Goal: Check status: Check status

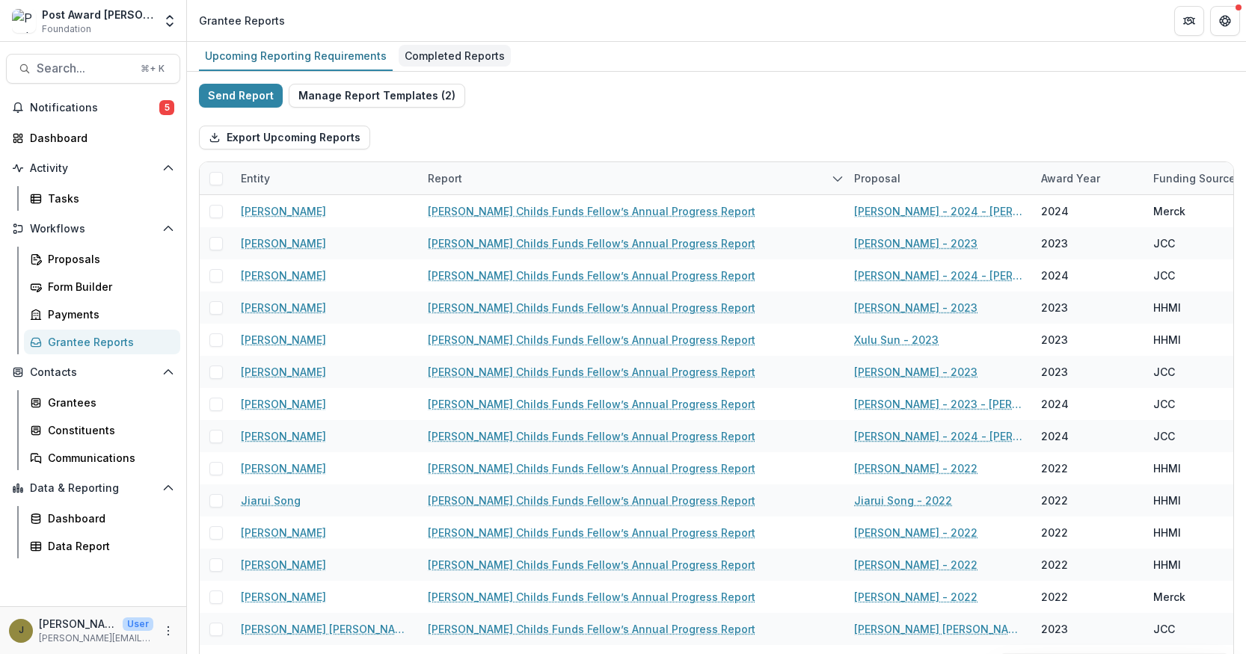
click at [441, 55] on div "Completed Reports" at bounding box center [455, 56] width 112 height 22
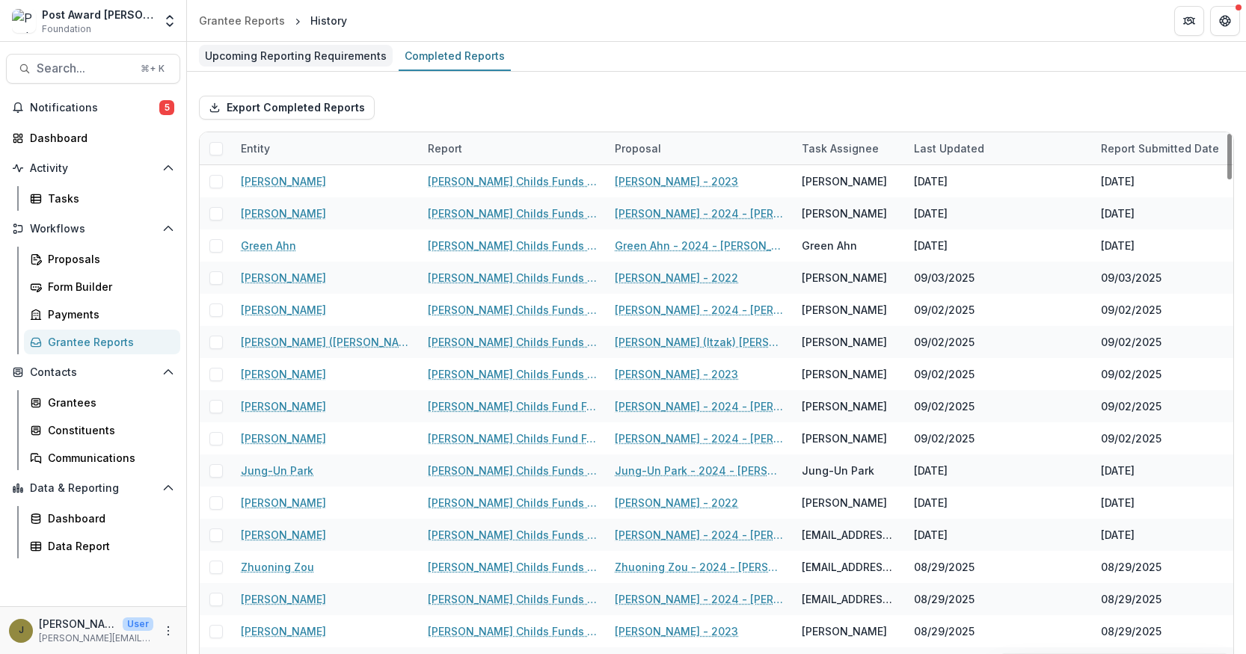
click at [293, 61] on div "Upcoming Reporting Requirements" at bounding box center [296, 56] width 194 height 22
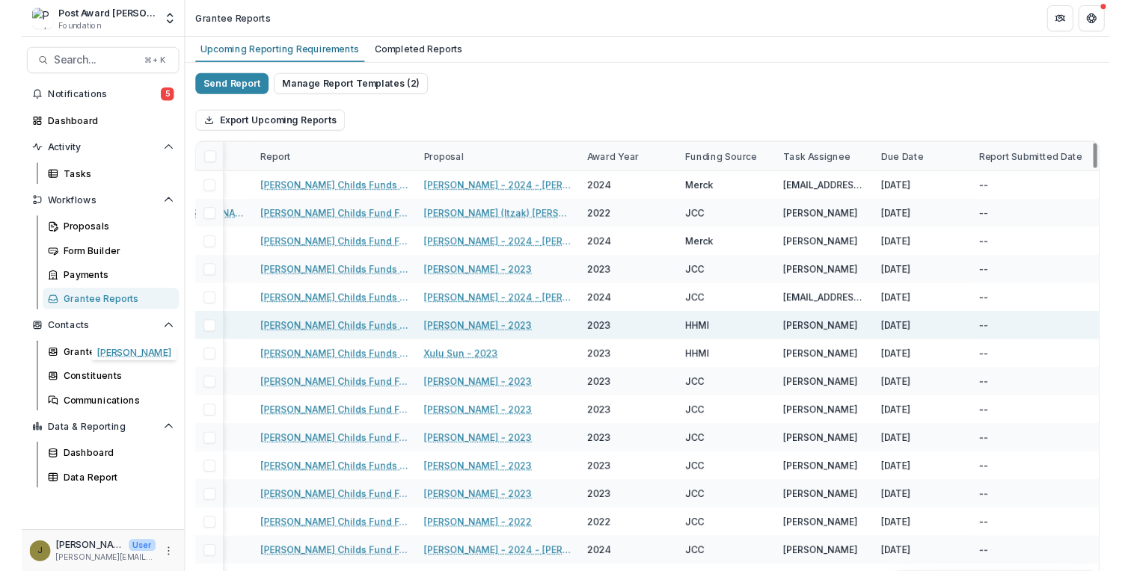
scroll to position [0, 165]
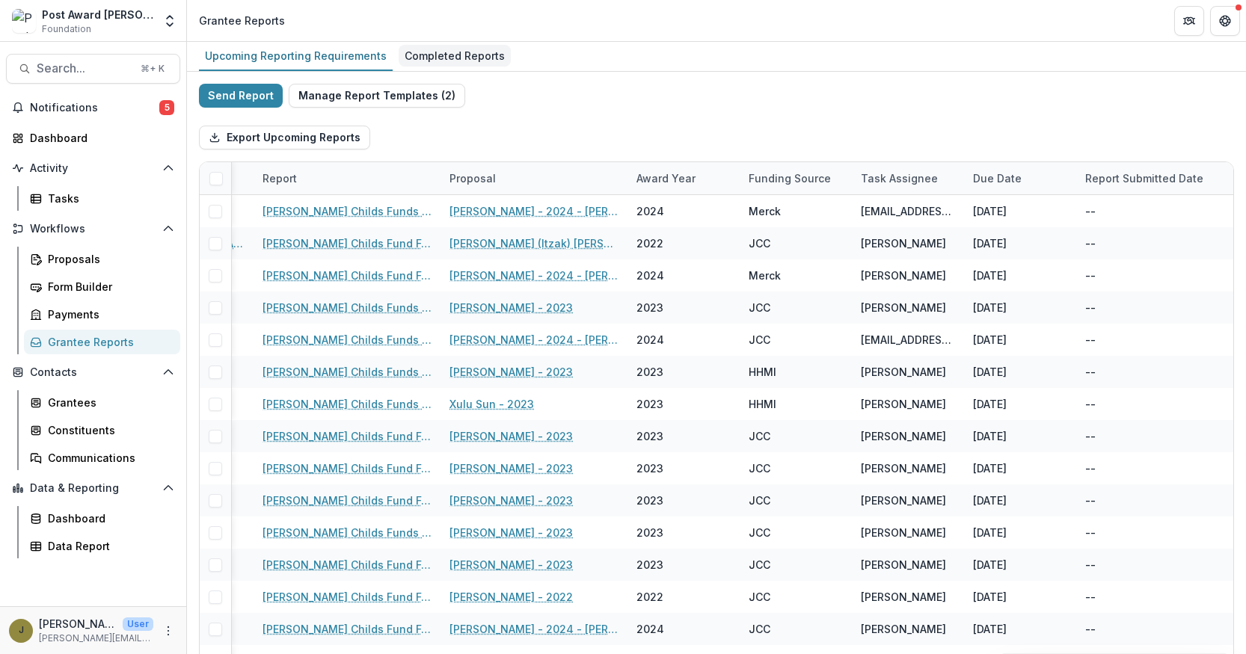
click at [433, 59] on div "Completed Reports" at bounding box center [455, 56] width 112 height 22
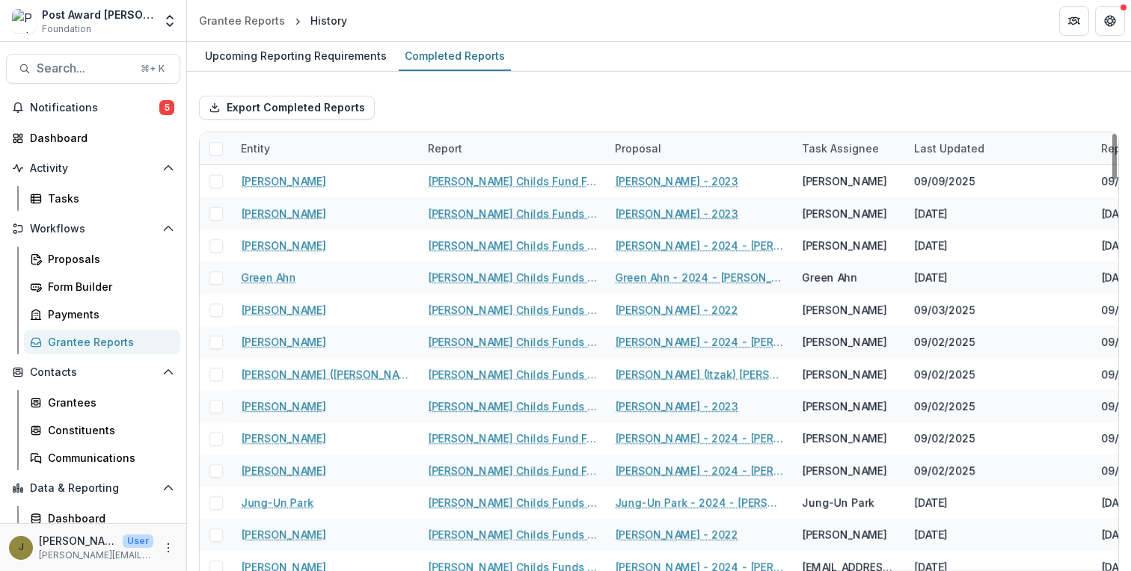
click at [467, 142] on div "Report" at bounding box center [445, 149] width 52 height 16
click at [315, 59] on div "Upcoming Reporting Requirements" at bounding box center [296, 56] width 194 height 22
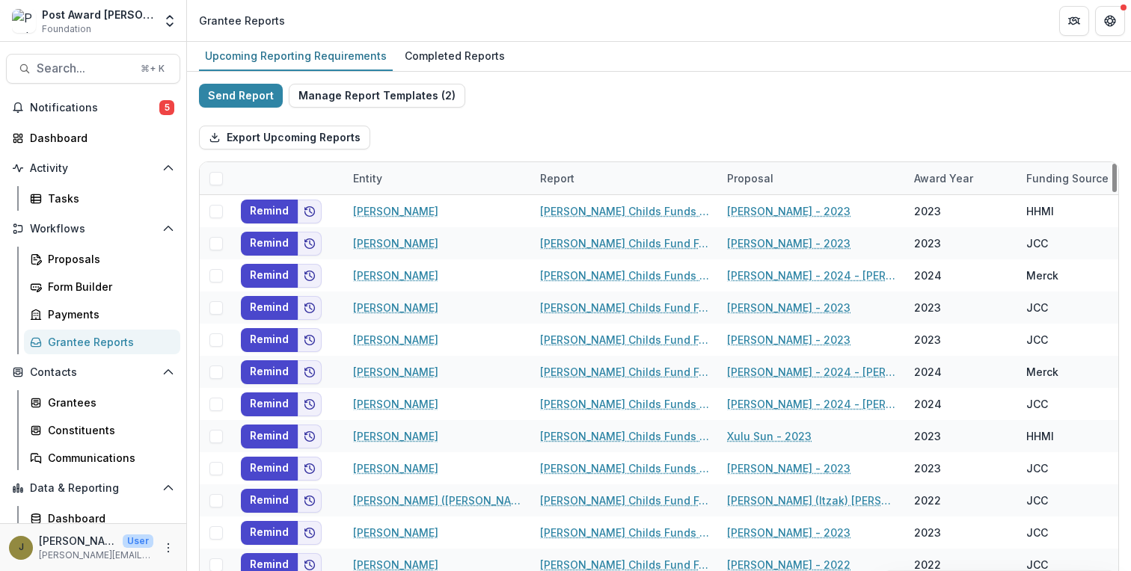
click at [543, 176] on div "Report" at bounding box center [557, 179] width 52 height 16
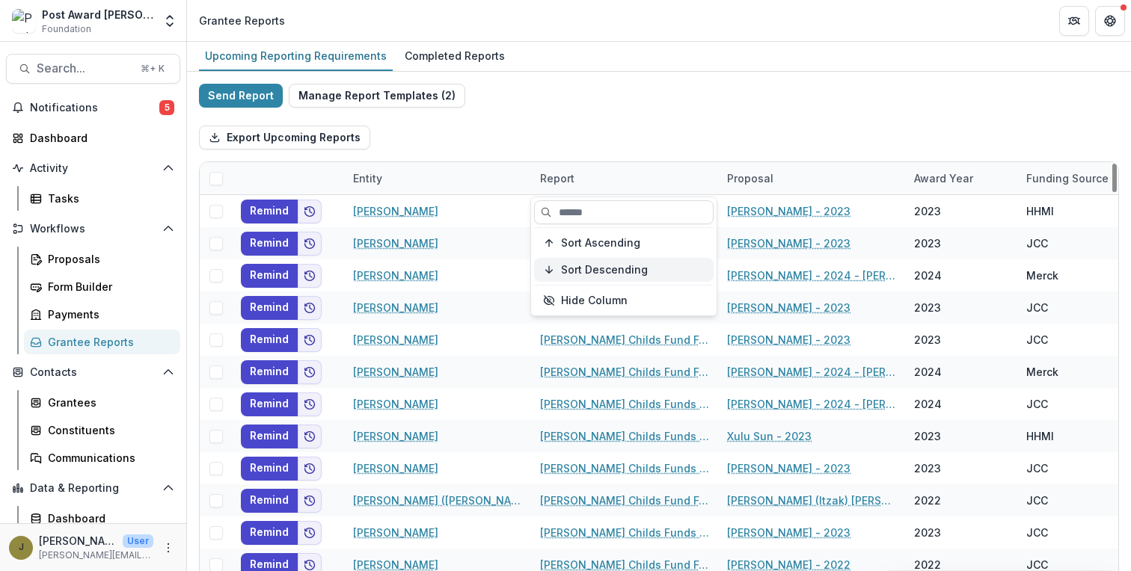
click at [574, 267] on span "Sort Descending" at bounding box center [604, 270] width 87 height 13
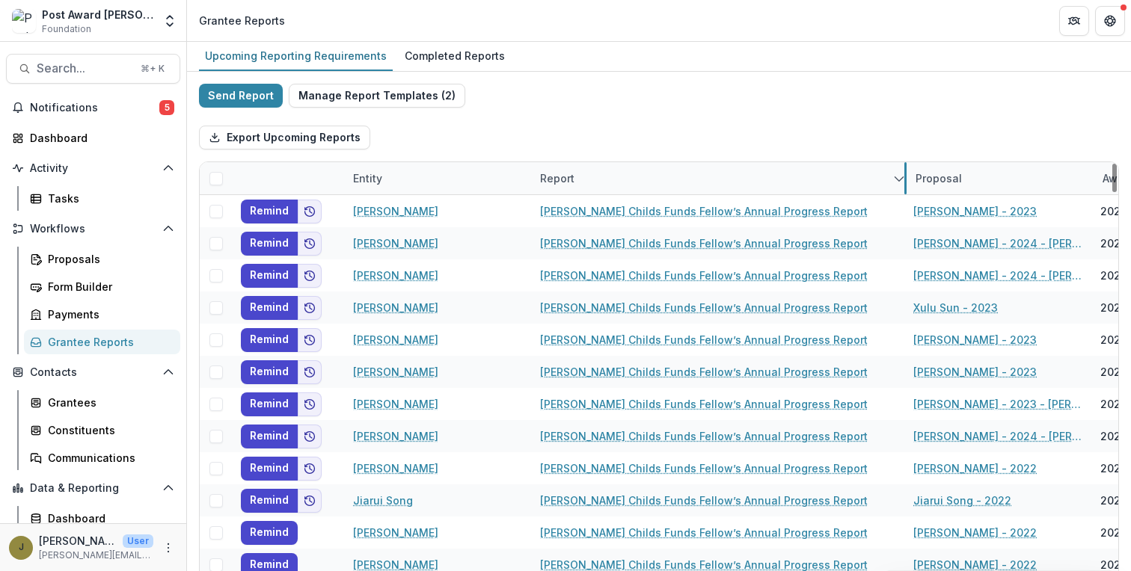
drag, startPoint x: 717, startPoint y: 182, endPoint x: 909, endPoint y: 177, distance: 191.5
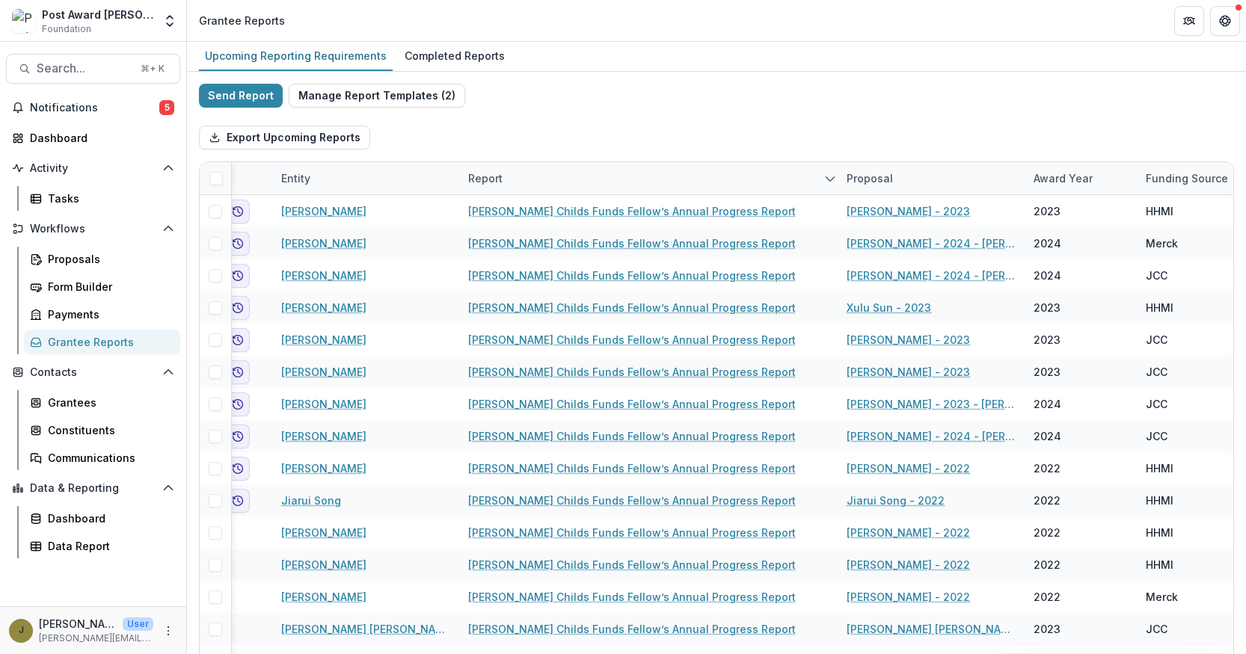
scroll to position [0, 72]
